Goal: Obtain resource: Obtain resource

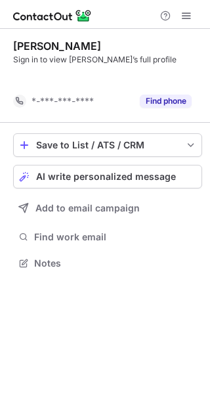
scroll to position [233, 210]
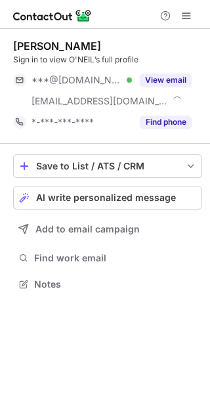
scroll to position [275, 210]
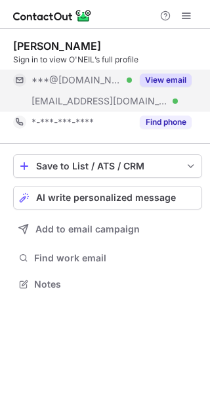
click at [172, 74] on button "View email" at bounding box center [166, 80] width 52 height 13
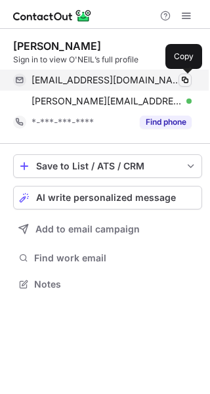
click at [183, 78] on span at bounding box center [185, 80] width 11 height 11
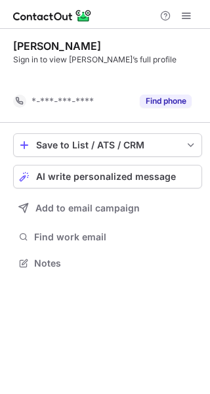
scroll to position [233, 210]
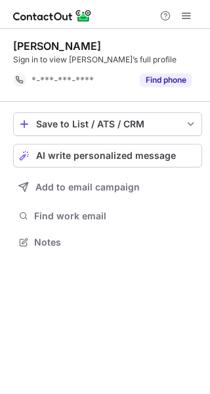
scroll to position [233, 210]
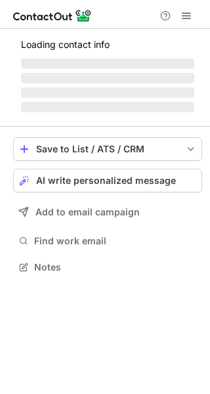
scroll to position [254, 210]
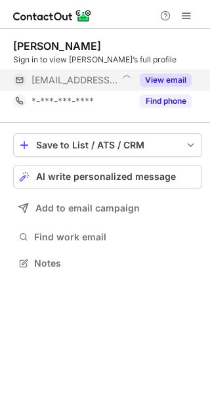
click at [158, 72] on div "View email" at bounding box center [162, 80] width 60 height 21
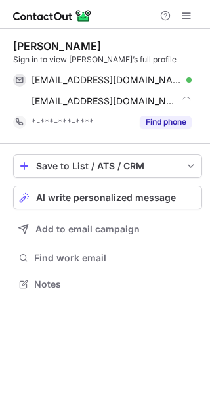
scroll to position [275, 210]
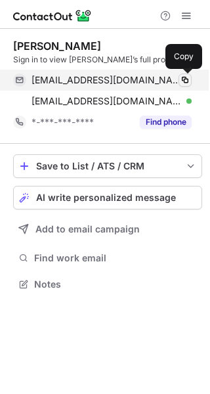
click at [185, 76] on span at bounding box center [185, 80] width 11 height 11
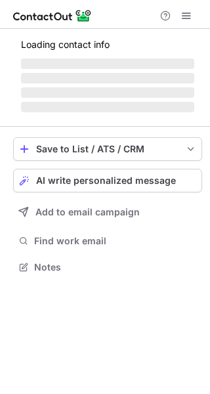
scroll to position [275, 210]
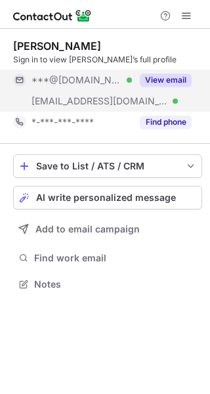
click at [157, 77] on button "View email" at bounding box center [166, 80] width 52 height 13
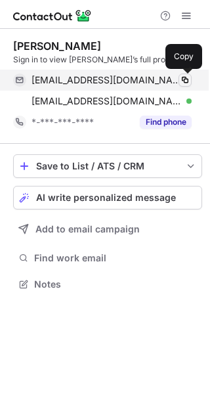
click at [180, 83] on span at bounding box center [185, 80] width 11 height 11
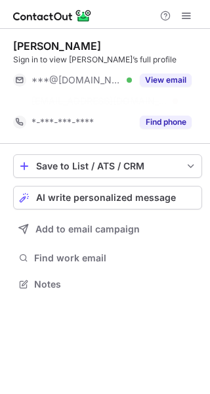
scroll to position [254, 210]
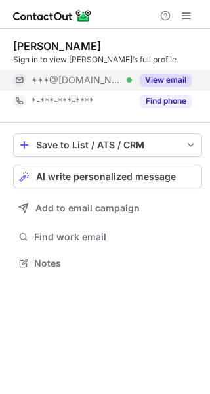
click at [144, 79] on button "View email" at bounding box center [166, 80] width 52 height 13
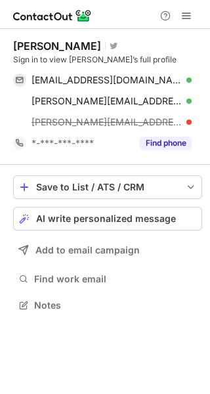
scroll to position [297, 210]
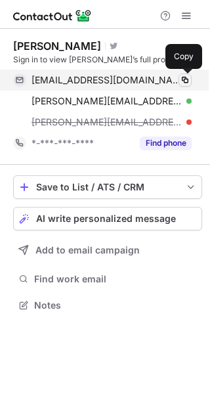
click at [183, 80] on span at bounding box center [185, 80] width 11 height 11
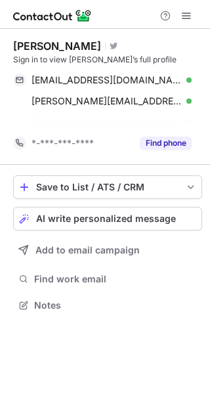
scroll to position [275, 210]
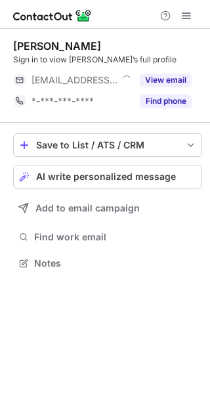
scroll to position [254, 210]
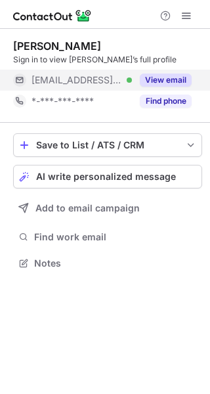
click at [152, 75] on button "View email" at bounding box center [166, 80] width 52 height 13
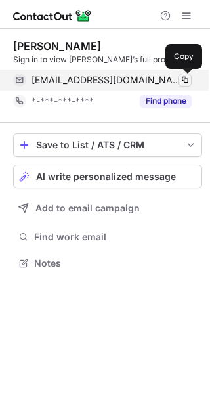
click at [185, 80] on span at bounding box center [185, 80] width 11 height 11
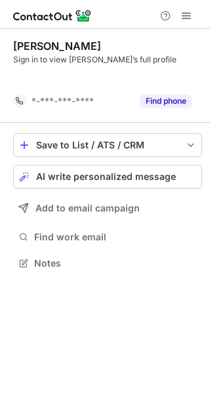
scroll to position [233, 210]
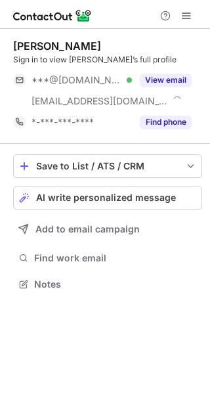
scroll to position [275, 210]
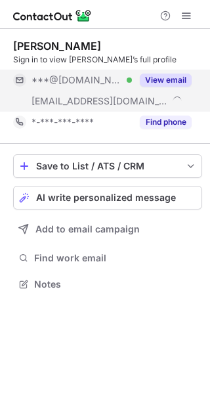
click at [149, 81] on button "View email" at bounding box center [166, 80] width 52 height 13
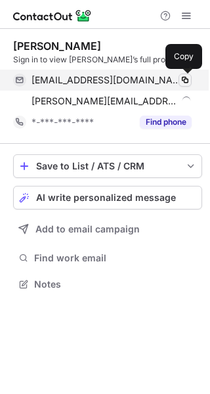
click at [182, 84] on span at bounding box center [185, 80] width 11 height 11
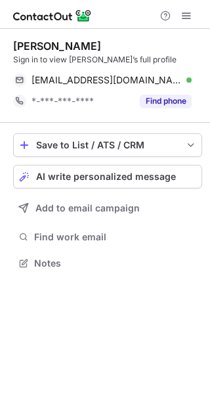
scroll to position [254, 210]
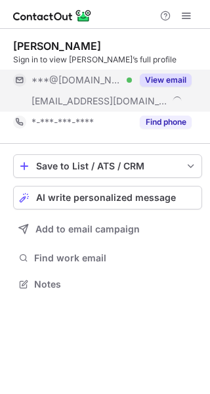
scroll to position [275, 210]
click at [153, 77] on button "View email" at bounding box center [166, 80] width 52 height 13
